Goal: Check status

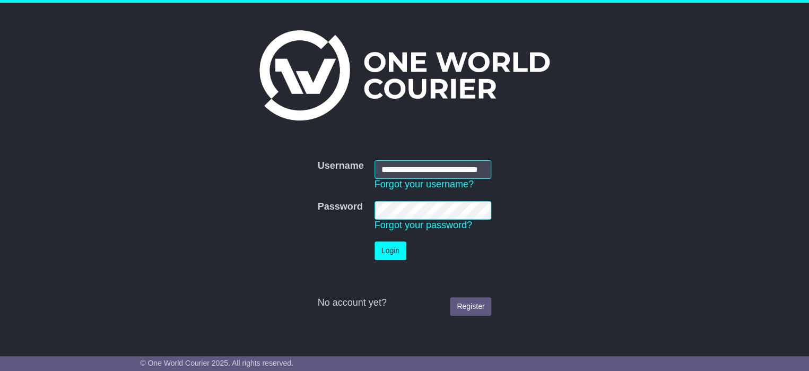
scroll to position [0, 22]
type input "**********"
click at [385, 252] on button "Login" at bounding box center [390, 250] width 32 height 19
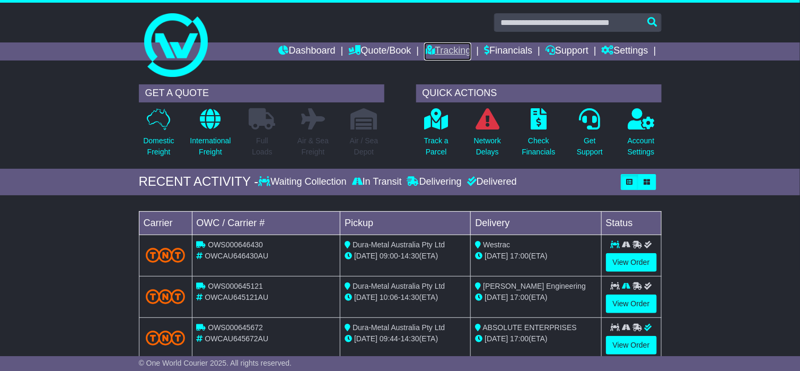
click at [438, 52] on link "Tracking" at bounding box center [447, 51] width 47 height 18
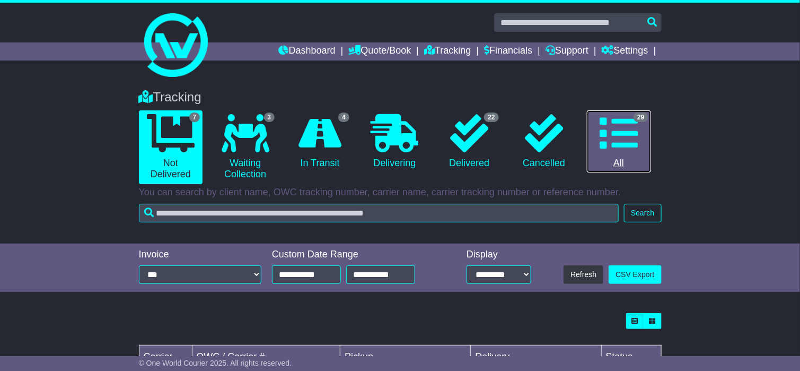
click at [595, 124] on link "29 All" at bounding box center [619, 141] width 64 height 63
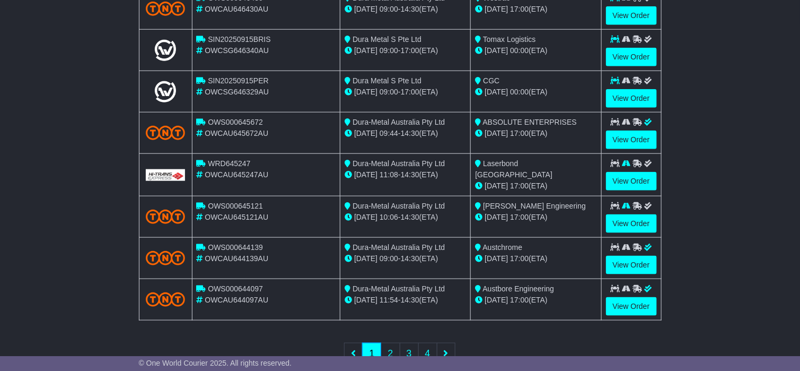
scroll to position [409, 0]
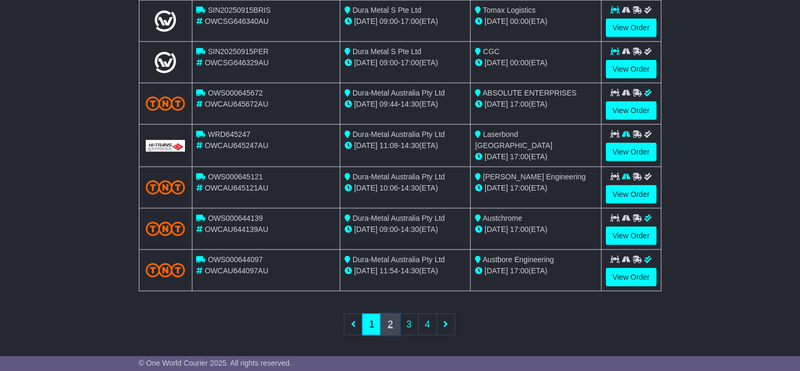
click at [393, 313] on link "2" at bounding box center [390, 324] width 19 height 22
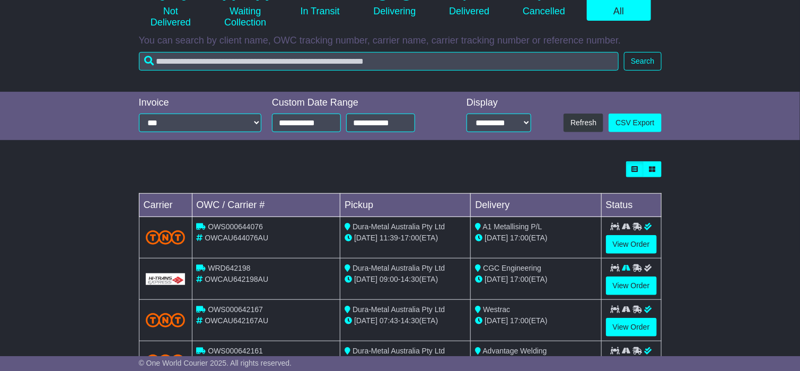
scroll to position [159, 0]
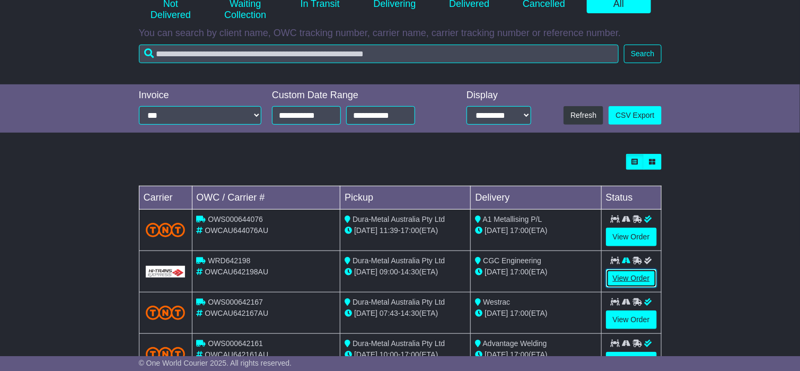
click at [623, 277] on link "View Order" at bounding box center [631, 278] width 51 height 19
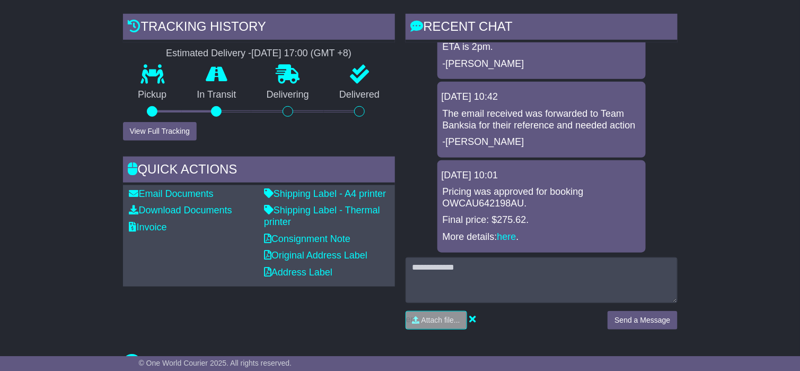
scroll to position [159, 0]
